Goal: Obtain resource: Download file/media

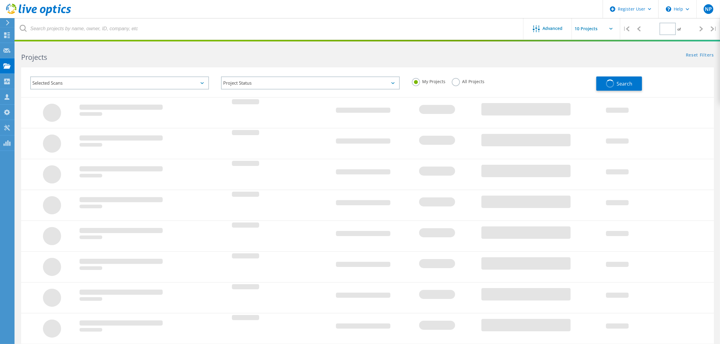
type input "1"
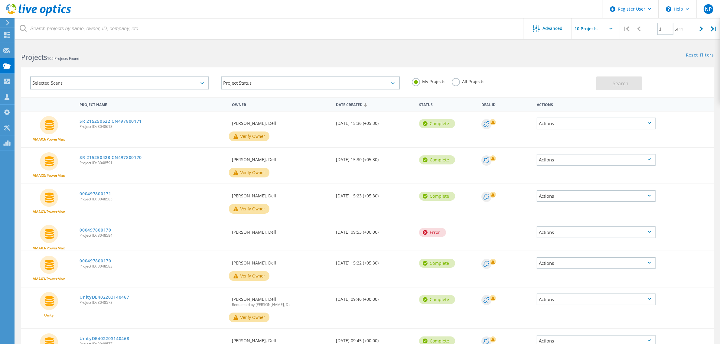
click at [460, 82] on label "All Projects" at bounding box center [468, 81] width 33 height 6
click at [0, 0] on input "All Projects" at bounding box center [0, 0] width 0 height 0
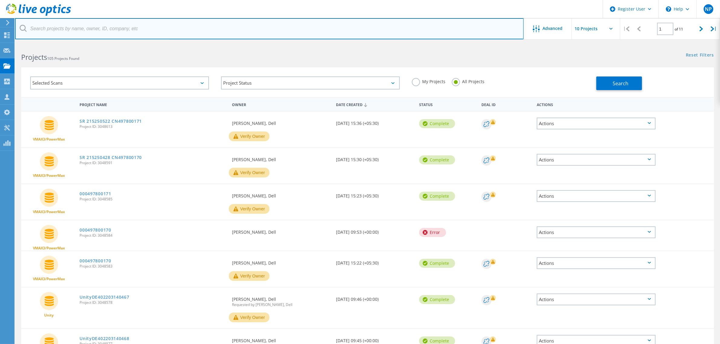
click at [122, 28] on input "text" at bounding box center [269, 28] width 509 height 21
paste input "3037158"
type input "3037158"
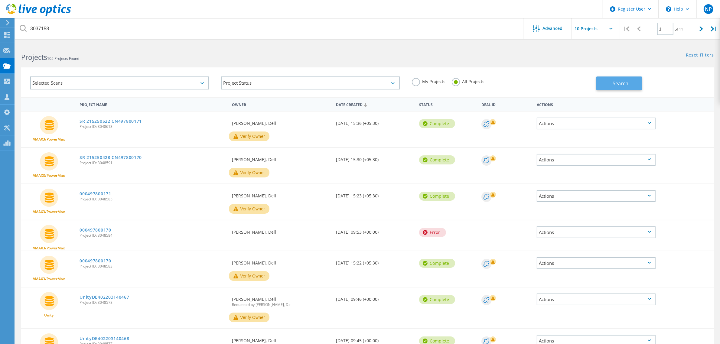
click at [604, 82] on button "Search" at bounding box center [619, 84] width 46 height 14
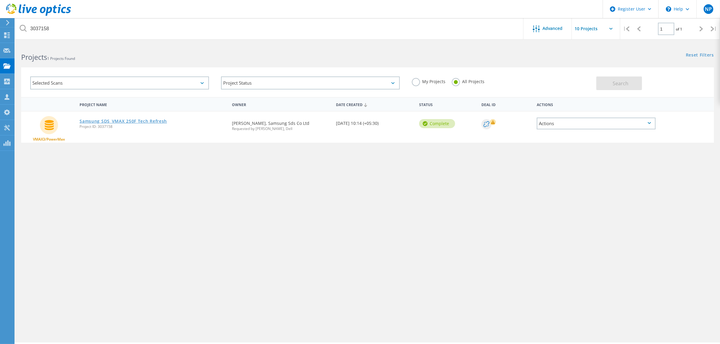
click at [123, 122] on link "Samsung SDS_VMAX 250F Tech Refresh" at bounding box center [123, 121] width 87 height 4
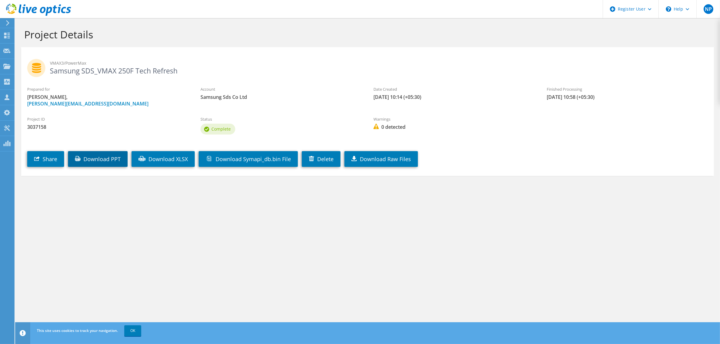
click at [94, 157] on link "Download PPT" at bounding box center [98, 159] width 60 height 16
drag, startPoint x: 660, startPoint y: 2, endPoint x: 412, endPoint y: 302, distance: 389.6
click at [510, 71] on h2 "VMAX3/PowerMax Samsung SDS_VMAX 250F Tech Refresh" at bounding box center [367, 66] width 681 height 15
click at [120, 153] on link "Download PPT" at bounding box center [98, 159] width 60 height 16
click at [534, 242] on div "Project Details VMAX3/PowerMax Samsung SDS_VMAX 250F Tech Refresh Prepared for …" at bounding box center [367, 181] width 705 height 326
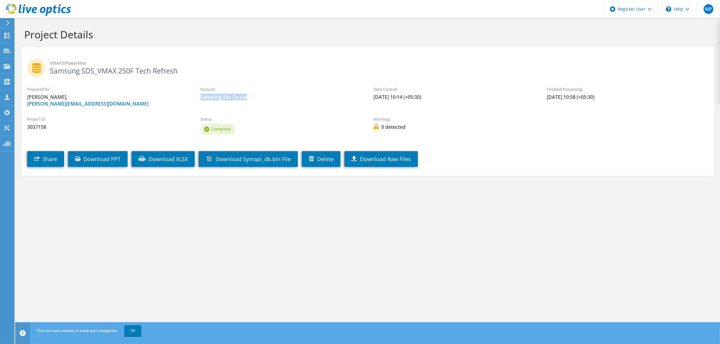
drag, startPoint x: 226, startPoint y: 96, endPoint x: 257, endPoint y: 95, distance: 31.8
click at [257, 95] on div "Account Samsung Sds Co Ltd" at bounding box center [280, 93] width 173 height 20
copy span "Samsung Sds Co Ltd"
click at [38, 127] on span "3037158" at bounding box center [107, 127] width 161 height 7
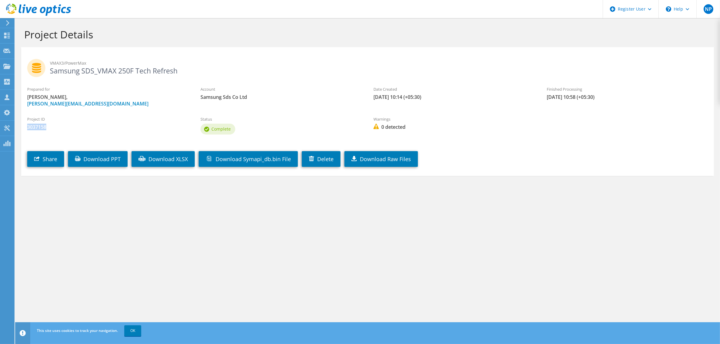
copy span "3037158"
